Goal: Task Accomplishment & Management: Complete application form

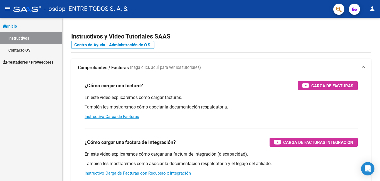
click at [37, 62] on span "Prestadores / Proveedores" at bounding box center [28, 62] width 51 height 6
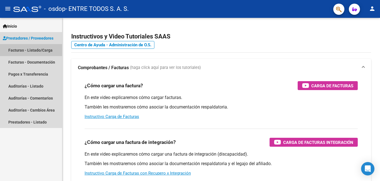
click at [45, 49] on link "Facturas - Listado/Carga" at bounding box center [31, 50] width 62 height 12
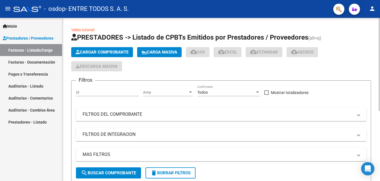
click at [95, 52] on span "Cargar Comprobante" at bounding box center [102, 52] width 53 height 5
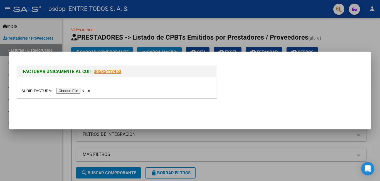
click at [61, 90] on input "file" at bounding box center [56, 91] width 70 height 6
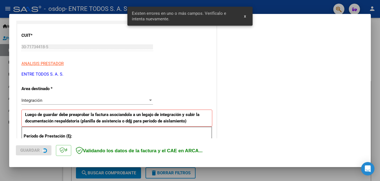
scroll to position [135, 0]
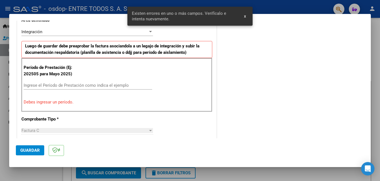
click at [43, 84] on input "Ingrese el Período de Prestación como indica el ejemplo" at bounding box center [88, 85] width 129 height 5
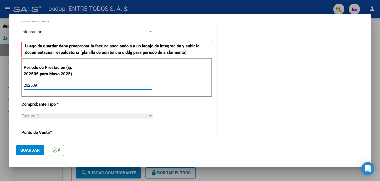
type input "202509"
click at [136, 115] on div "Factura C" at bounding box center [84, 115] width 127 height 5
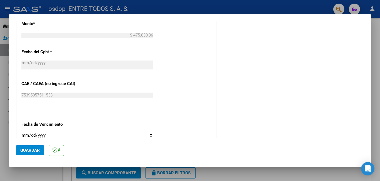
scroll to position [357, 0]
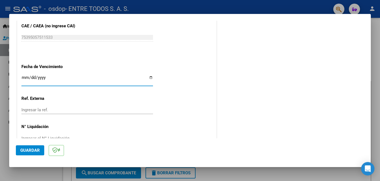
click at [149, 77] on input "Ingresar la fecha" at bounding box center [87, 79] width 132 height 9
type input "[DATE]"
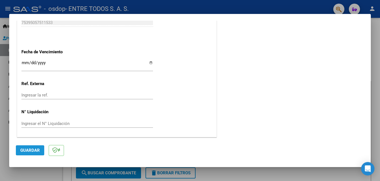
click at [31, 149] on span "Guardar" at bounding box center [29, 149] width 19 height 5
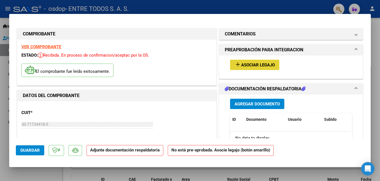
click at [256, 66] on span "Asociar Legajo" at bounding box center [258, 64] width 34 height 5
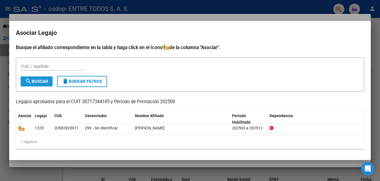
click at [40, 83] on span "search Buscar" at bounding box center [36, 81] width 23 height 5
click at [198, 11] on div at bounding box center [190, 90] width 380 height 181
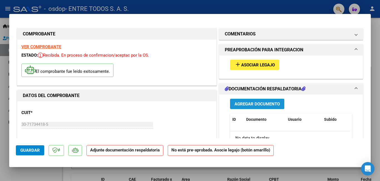
click at [247, 105] on span "Agregar Documento" at bounding box center [257, 103] width 45 height 5
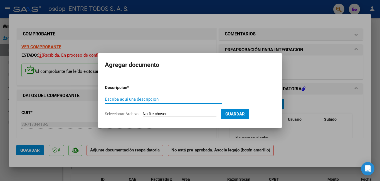
click at [149, 100] on input "Escriba aquí una descripcion" at bounding box center [163, 99] width 117 height 5
type input "planilla asistencia septiembre"
click at [152, 114] on input "Seleccionar Archivo" at bounding box center [180, 113] width 74 height 5
type input "C:\fakepath\[PERSON_NAME]-Septiembre-osdop.pdf"
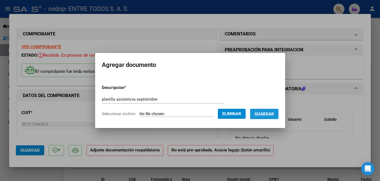
click at [275, 117] on button "Guardar" at bounding box center [264, 113] width 28 height 10
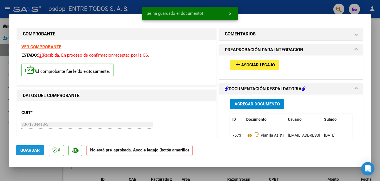
click at [39, 152] on span "Guardar" at bounding box center [29, 149] width 19 height 5
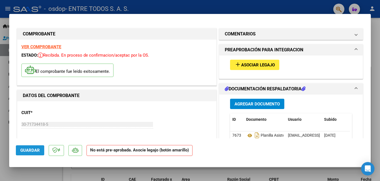
click at [24, 146] on button "Guardar" at bounding box center [30, 150] width 28 height 10
